Goal: Task Accomplishment & Management: Manage account settings

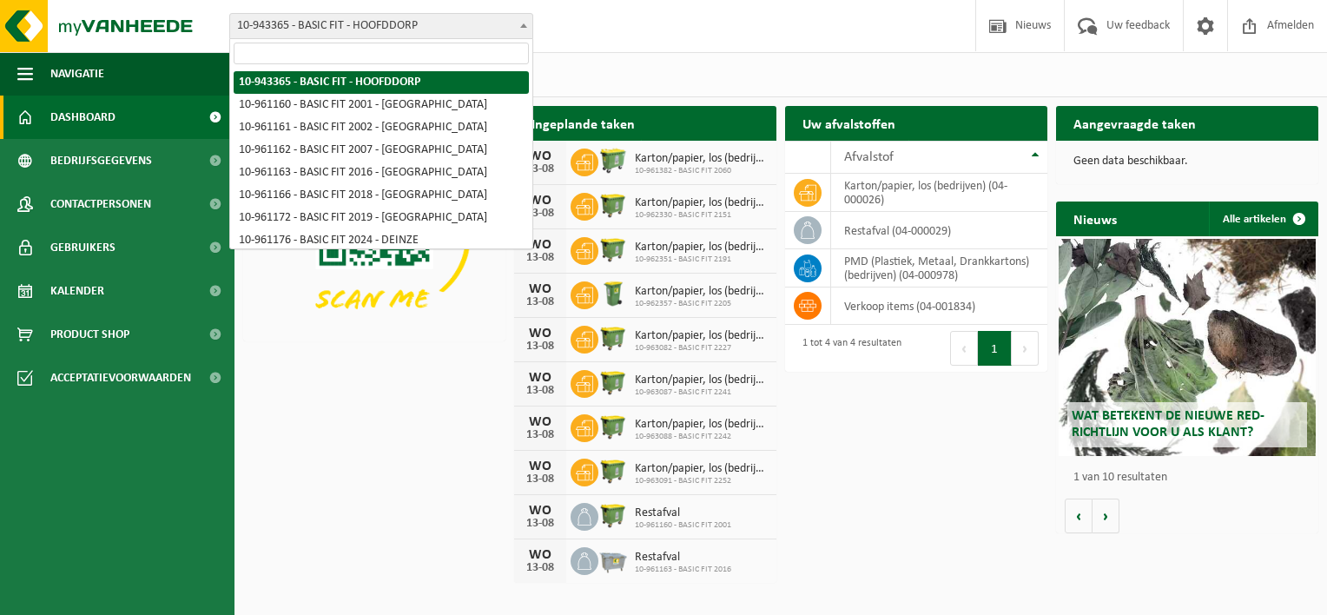
click at [467, 24] on span "10-943365 - BASIC FIT - HOOFDDORP" at bounding box center [381, 26] width 302 height 24
click at [423, 46] on input "search" at bounding box center [381, 54] width 295 height 22
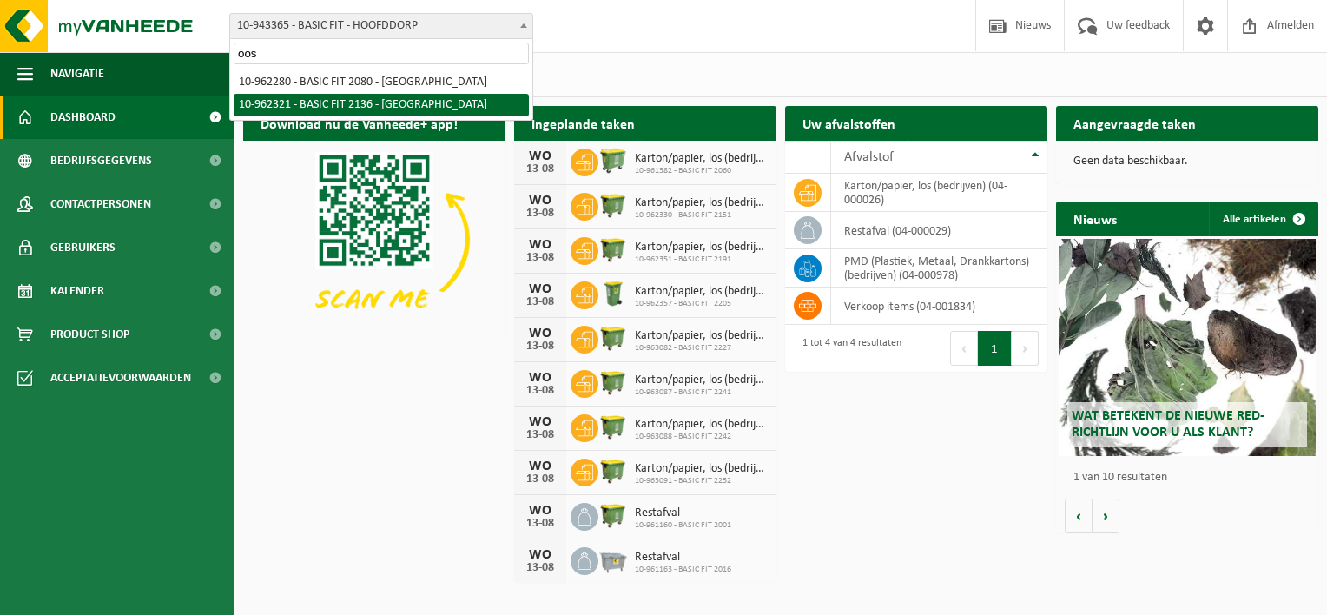
type input "oos"
select select "150638"
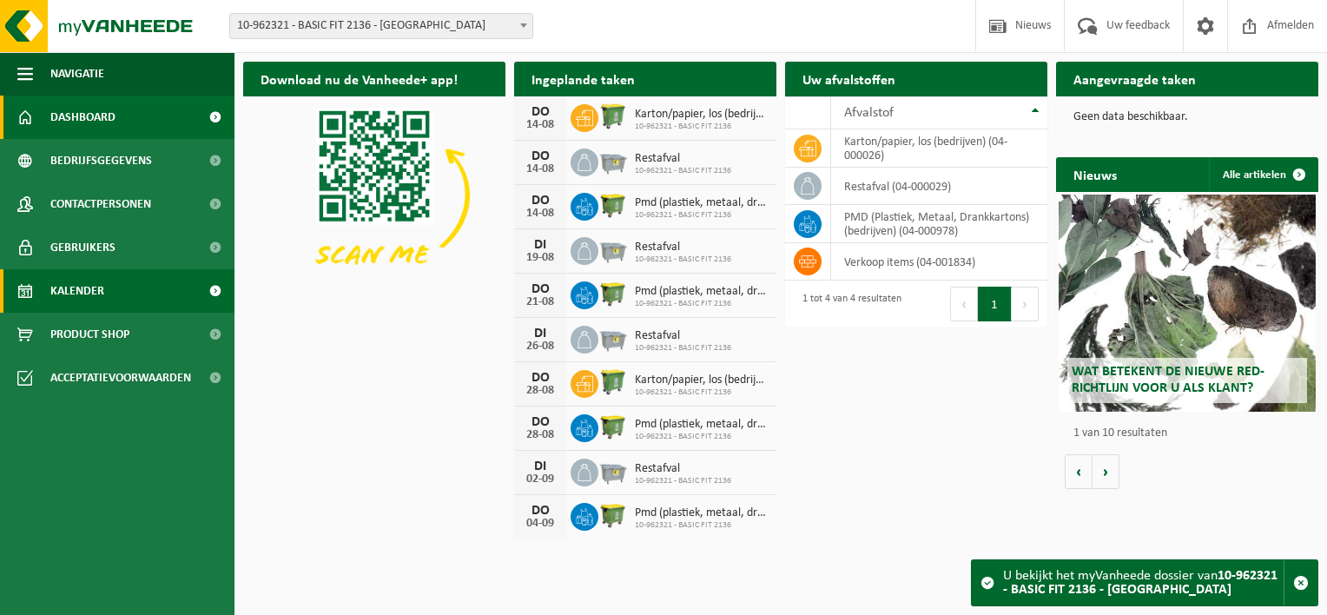
click at [67, 299] on span "Kalender" at bounding box center [77, 290] width 54 height 43
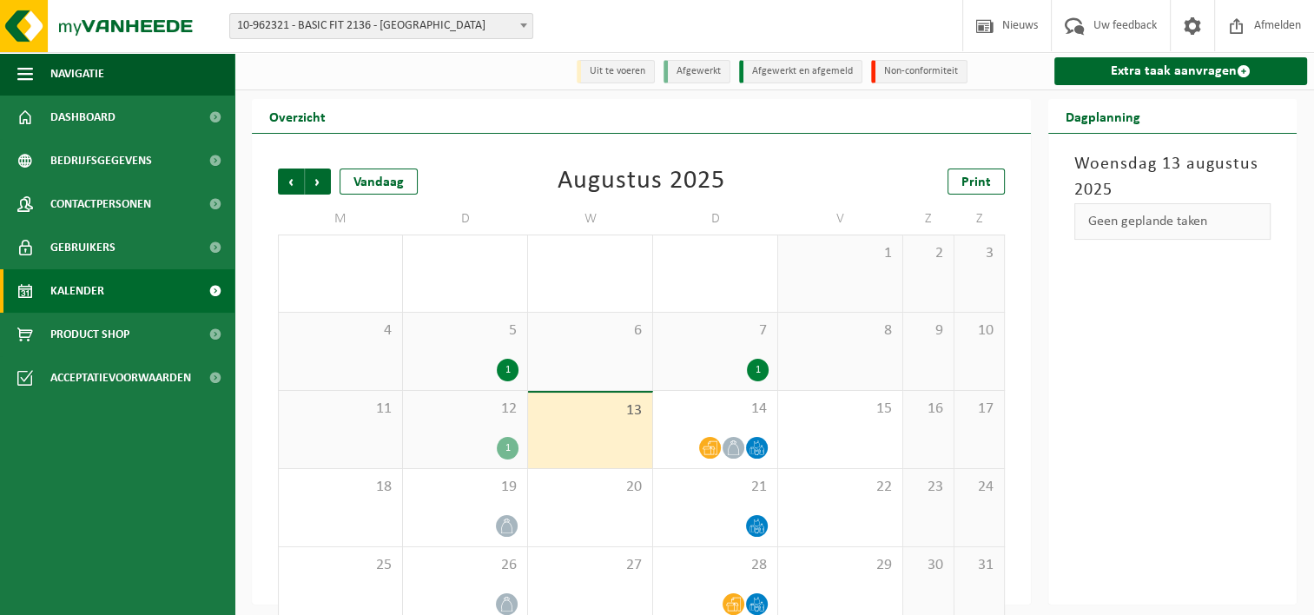
scroll to position [29, 0]
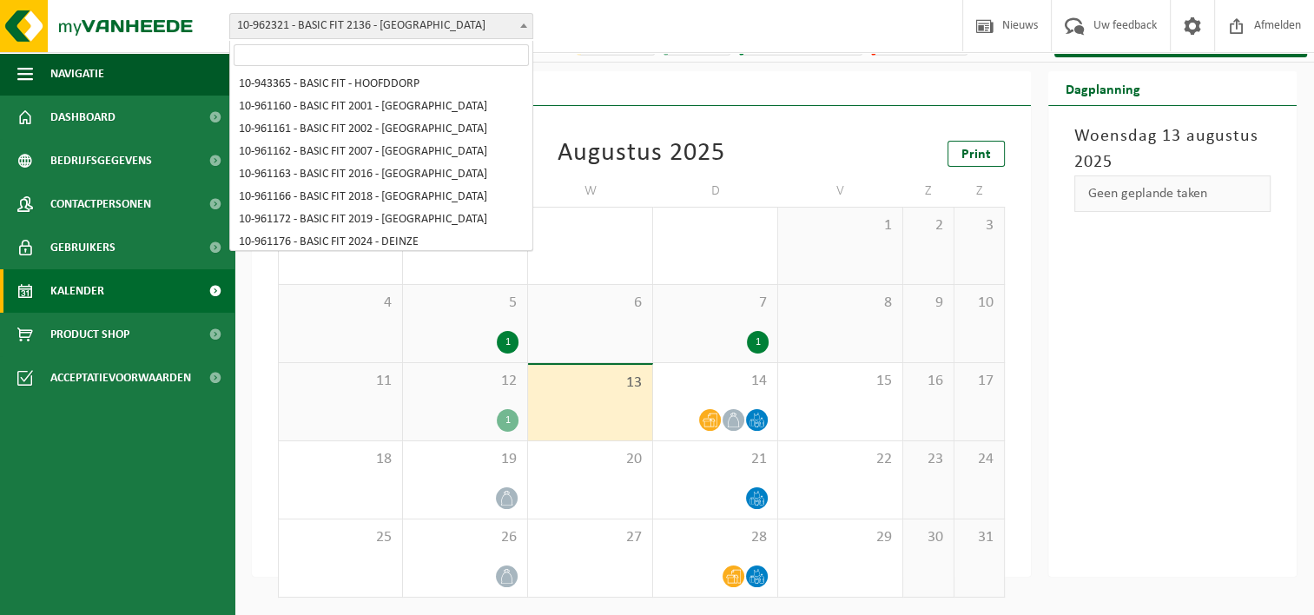
click at [448, 27] on span "10-962321 - BASIC FIT 2136 - [GEOGRAPHIC_DATA]" at bounding box center [381, 26] width 302 height 24
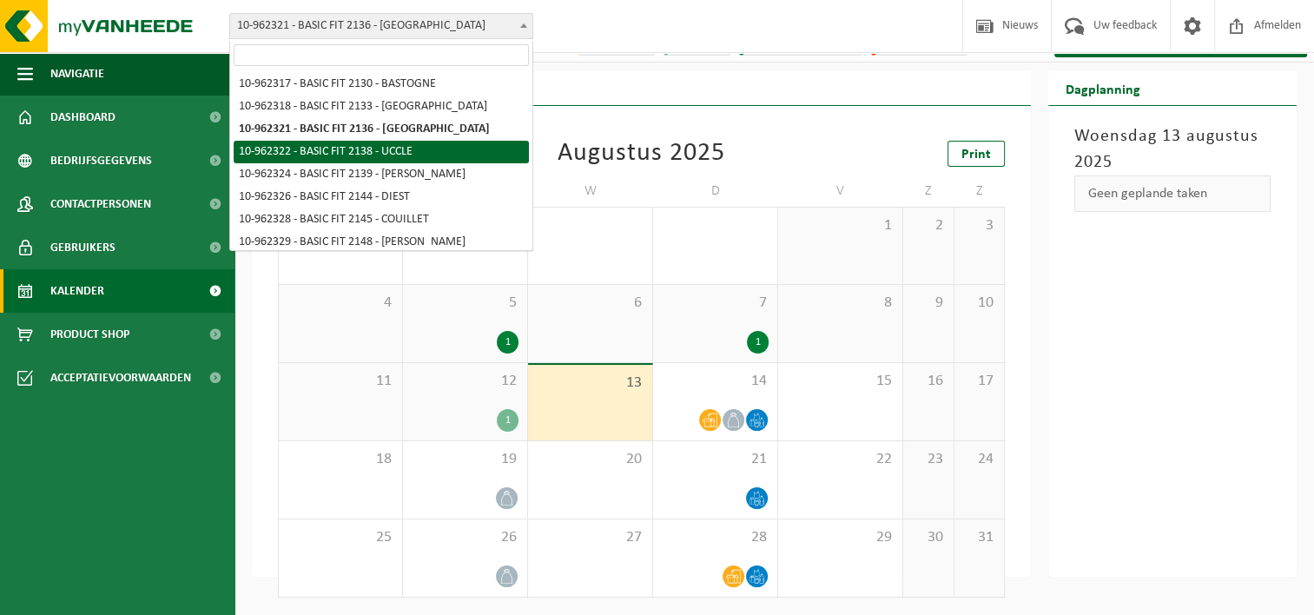
select select "150639"
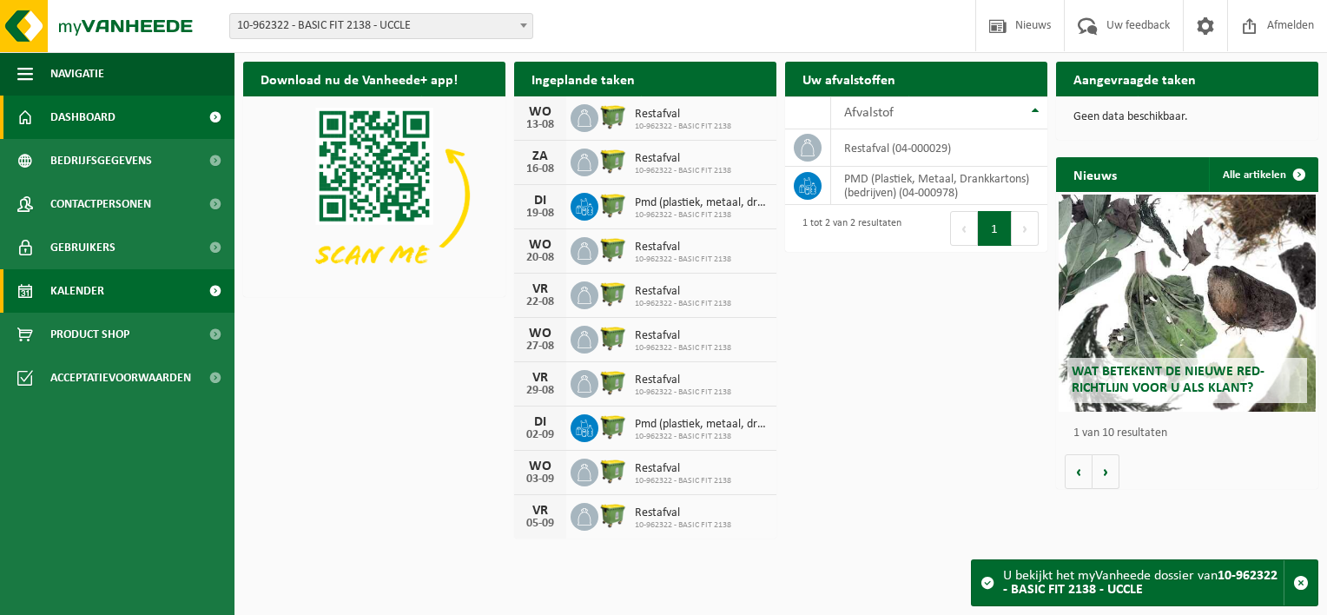
click at [109, 298] on link "Kalender" at bounding box center [117, 290] width 235 height 43
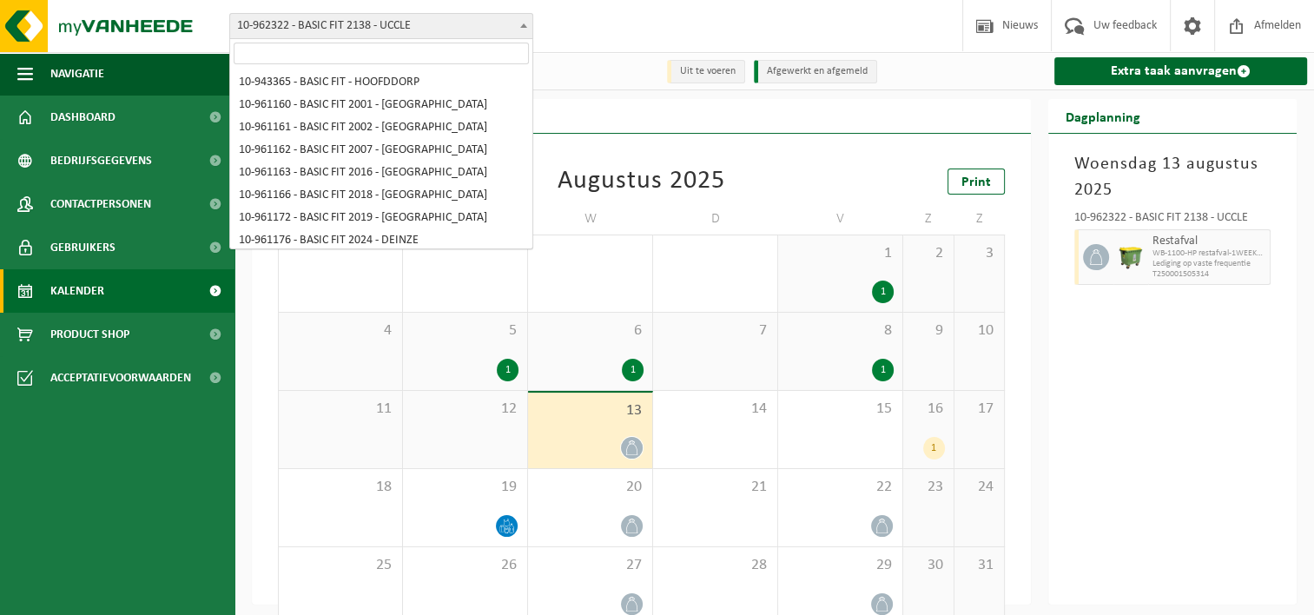
click at [446, 35] on span "10-962322 - BASIC FIT 2138 - UCCLE" at bounding box center [381, 26] width 302 height 24
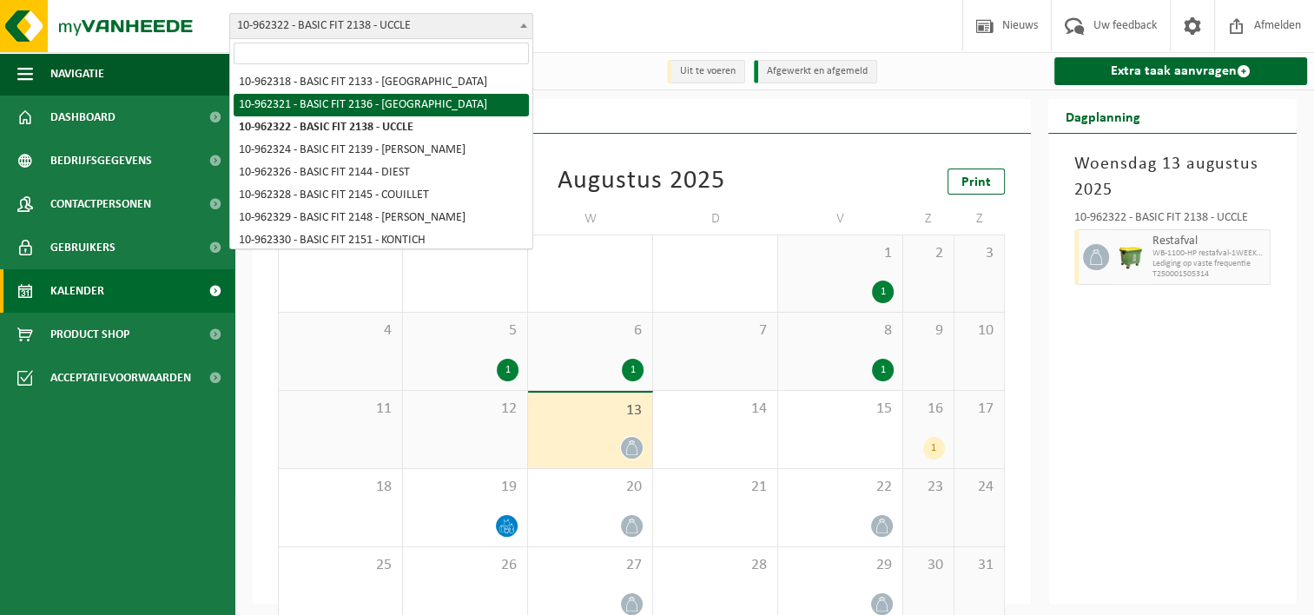
select select "150638"
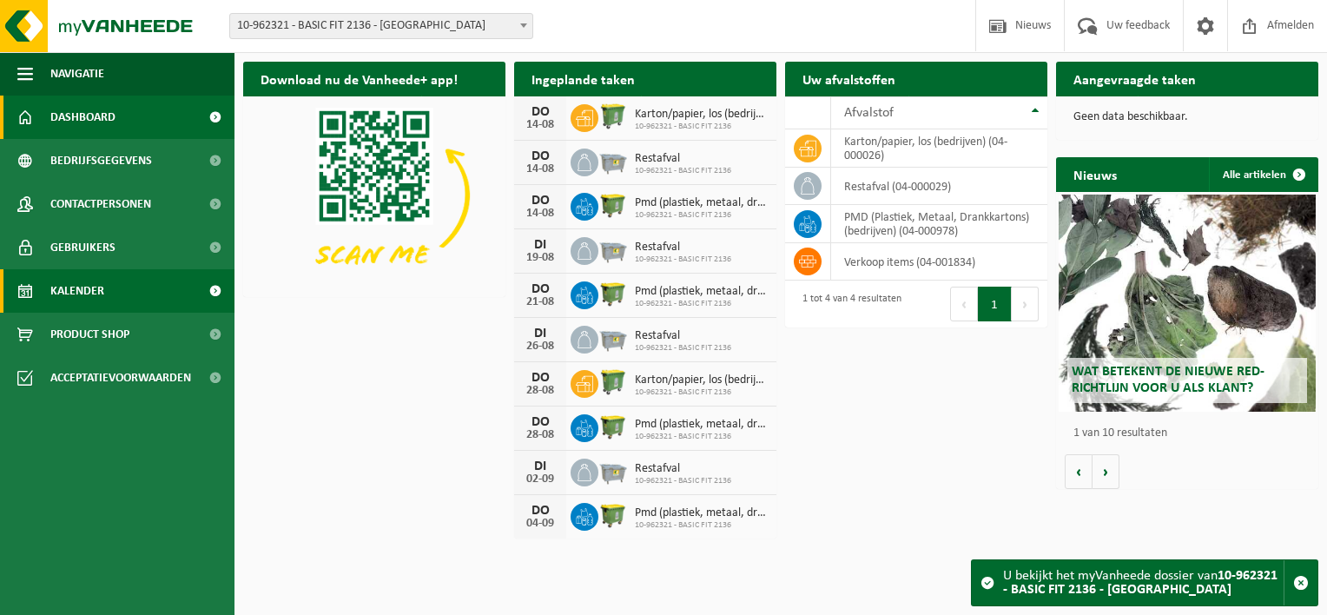
click at [123, 281] on link "Kalender" at bounding box center [117, 290] width 235 height 43
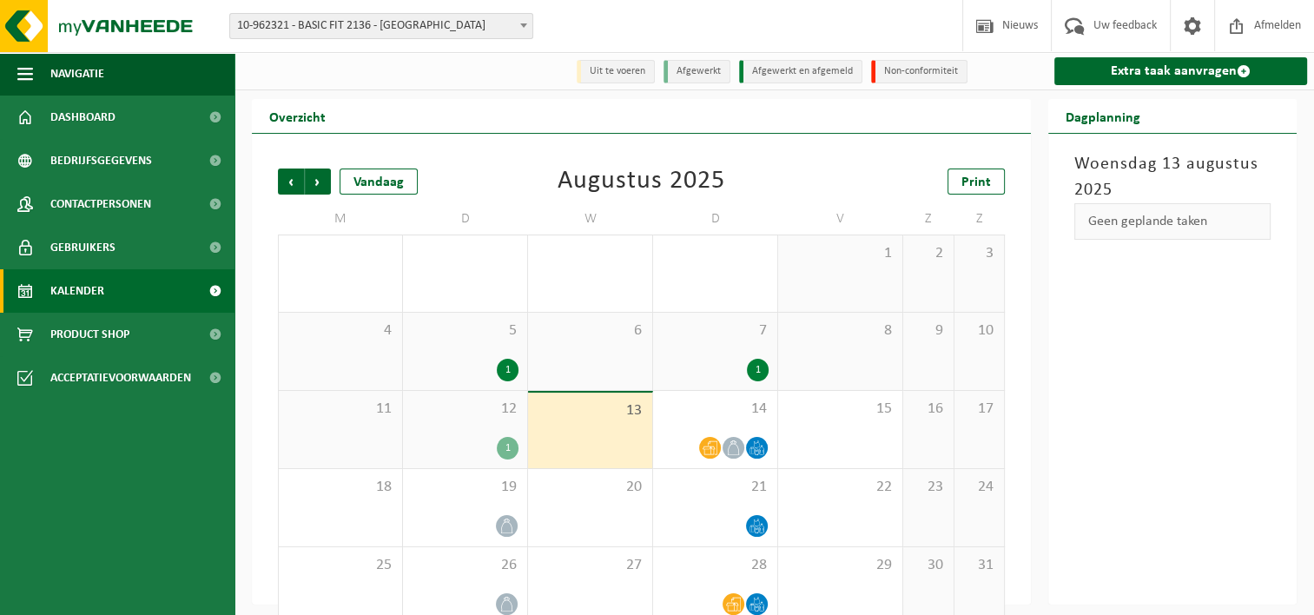
scroll to position [29, 0]
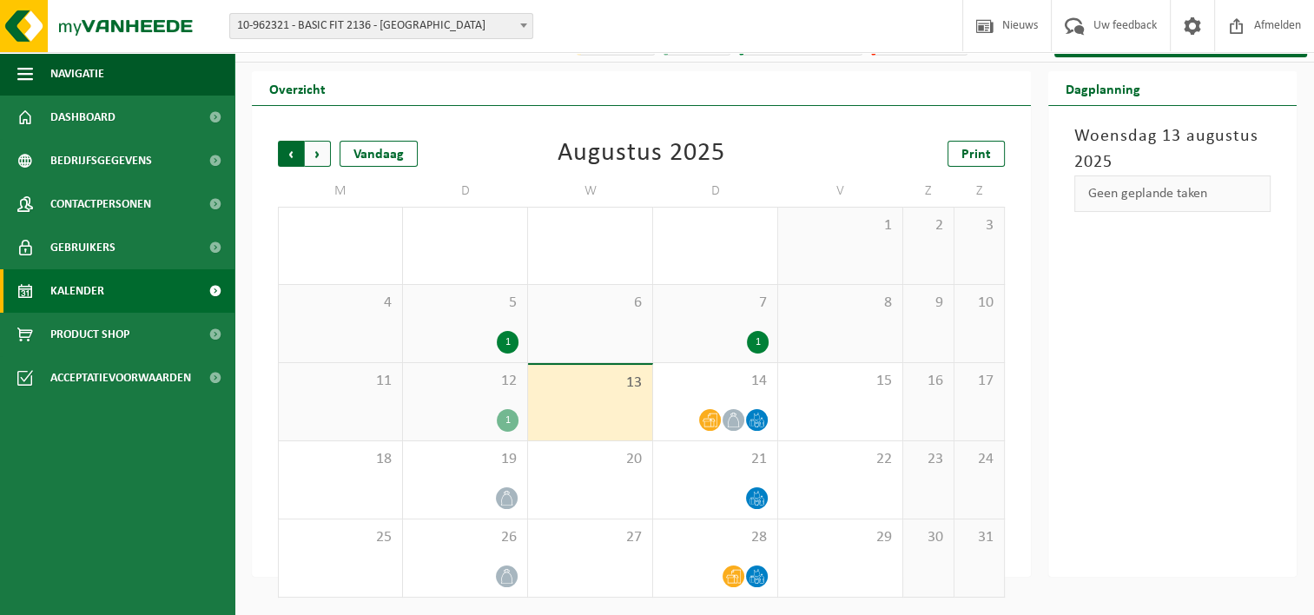
click at [327, 154] on span "Volgende" at bounding box center [318, 154] width 26 height 26
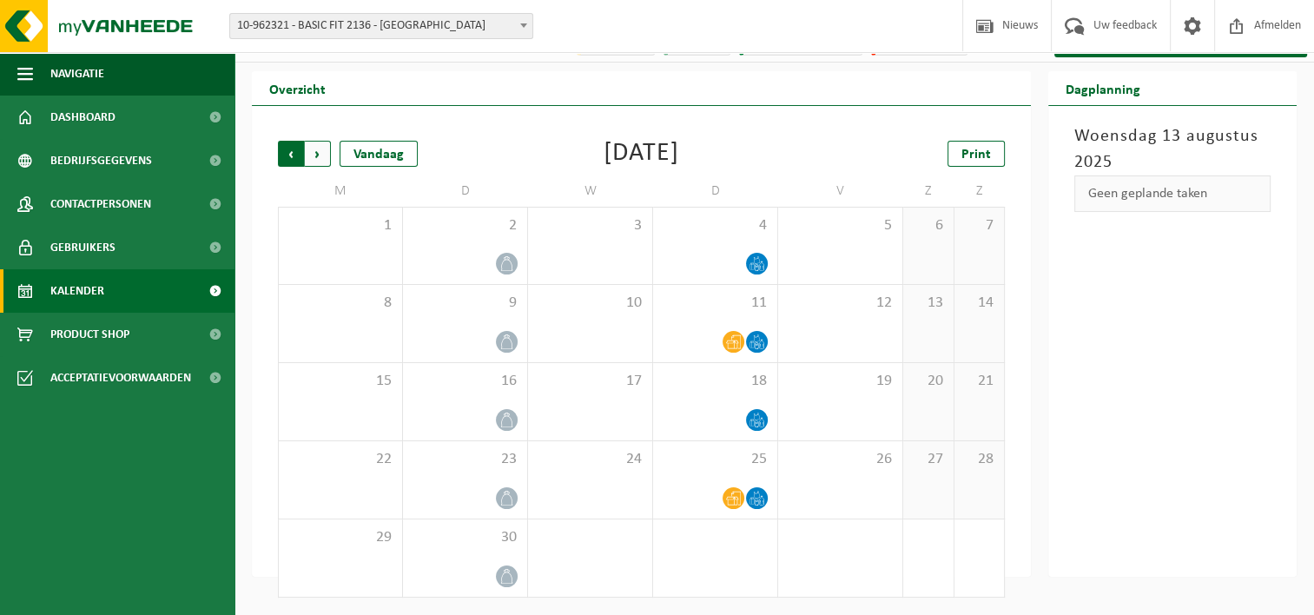
click at [323, 149] on span "Volgende" at bounding box center [318, 154] width 26 height 26
click at [311, 160] on span "Volgende" at bounding box center [318, 154] width 26 height 26
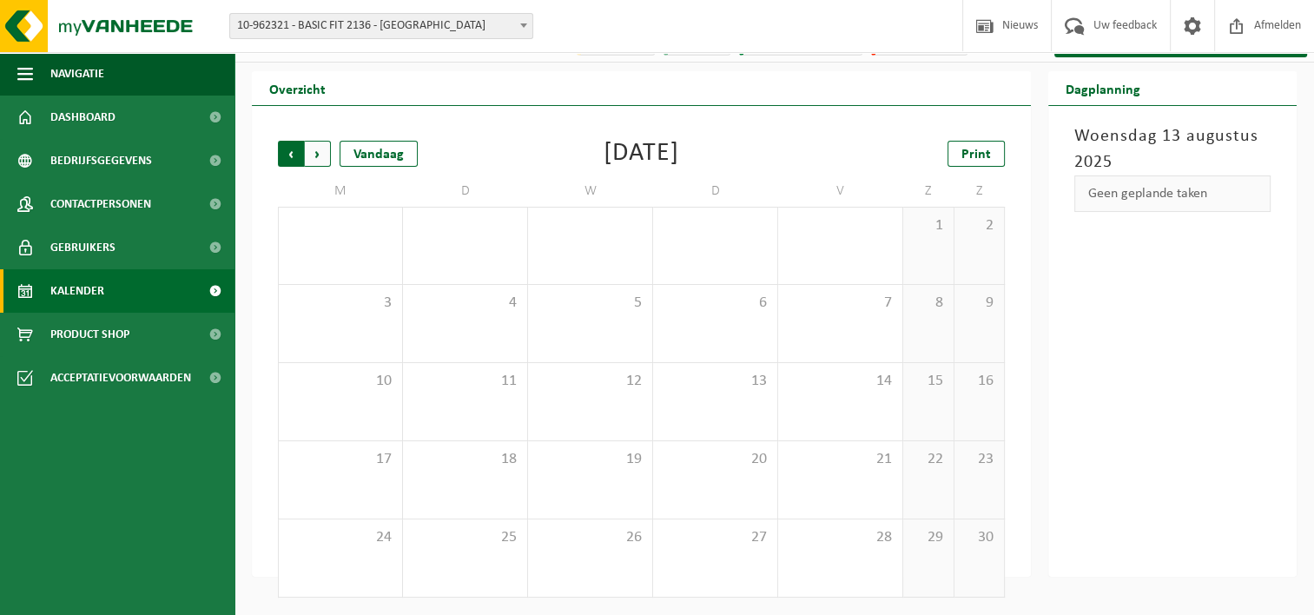
click at [305, 162] on span "Volgende" at bounding box center [318, 154] width 26 height 26
click at [290, 152] on span "Vorige" at bounding box center [291, 154] width 26 height 26
